Goal: Task Accomplishment & Management: Use online tool/utility

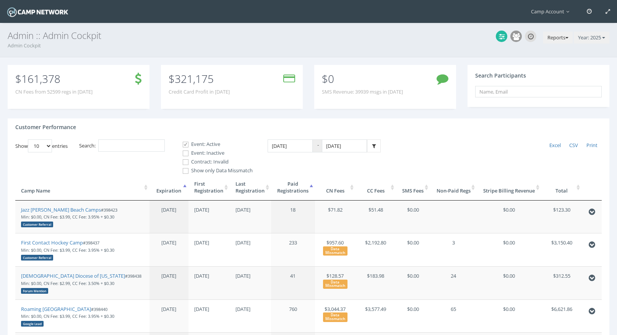
click at [553, 38] on button "Reports" at bounding box center [558, 38] width 29 height 12
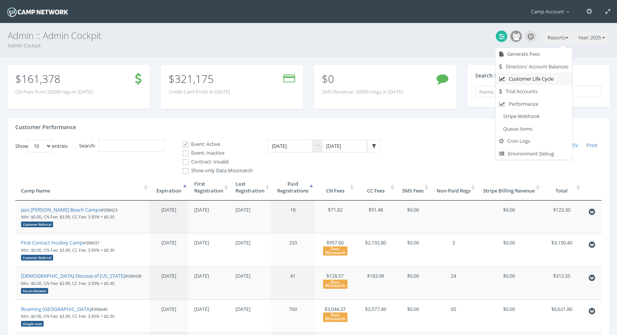
click at [546, 81] on link "Customer Life Cycle" at bounding box center [534, 79] width 77 height 13
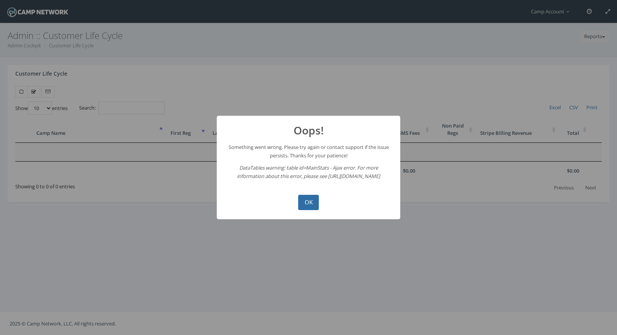
click at [316, 206] on button "OK" at bounding box center [308, 202] width 21 height 15
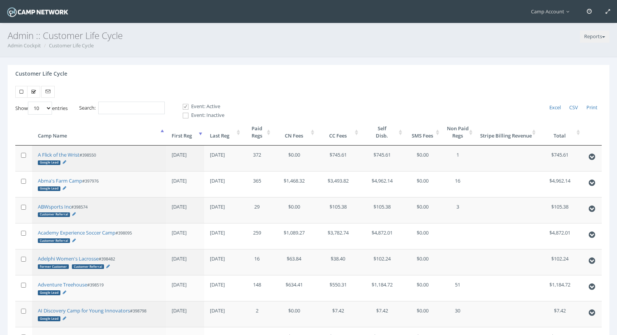
click at [191, 136] on th "First Reg" at bounding box center [185, 132] width 38 height 26
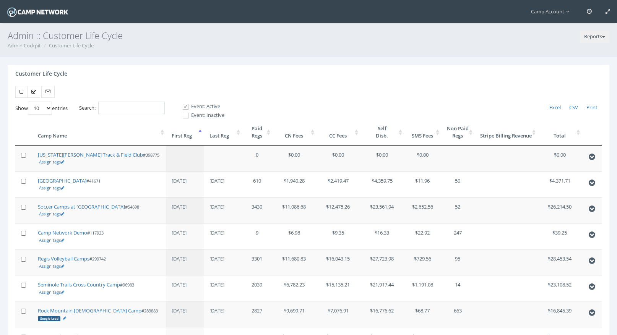
click at [191, 136] on th "First Reg" at bounding box center [185, 132] width 38 height 26
